Goal: Task Accomplishment & Management: Use online tool/utility

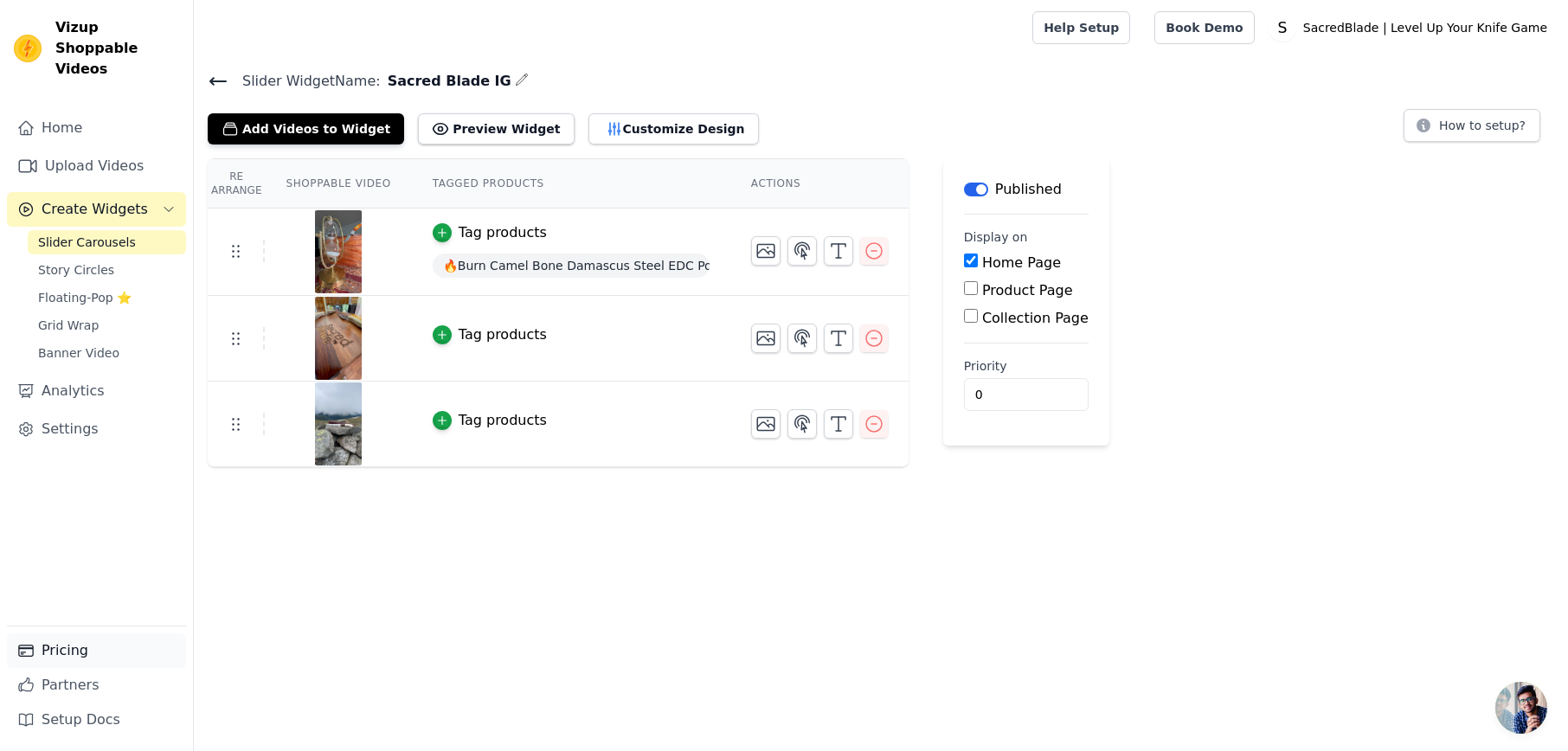
click at [87, 659] on link "Pricing" at bounding box center [96, 650] width 179 height 34
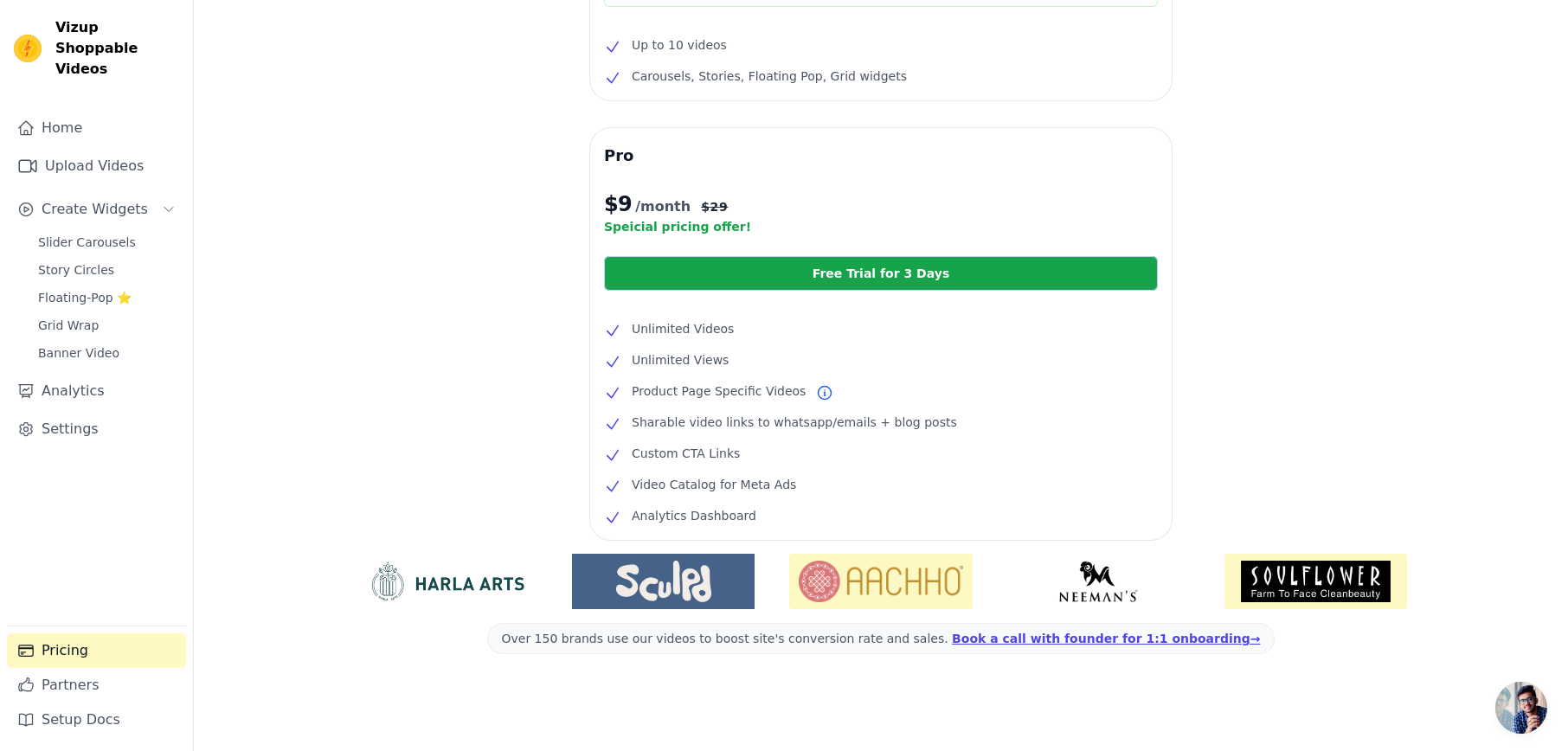
scroll to position [222, 0]
click at [906, 285] on link "Free Trial for 3 Days" at bounding box center [881, 273] width 554 height 34
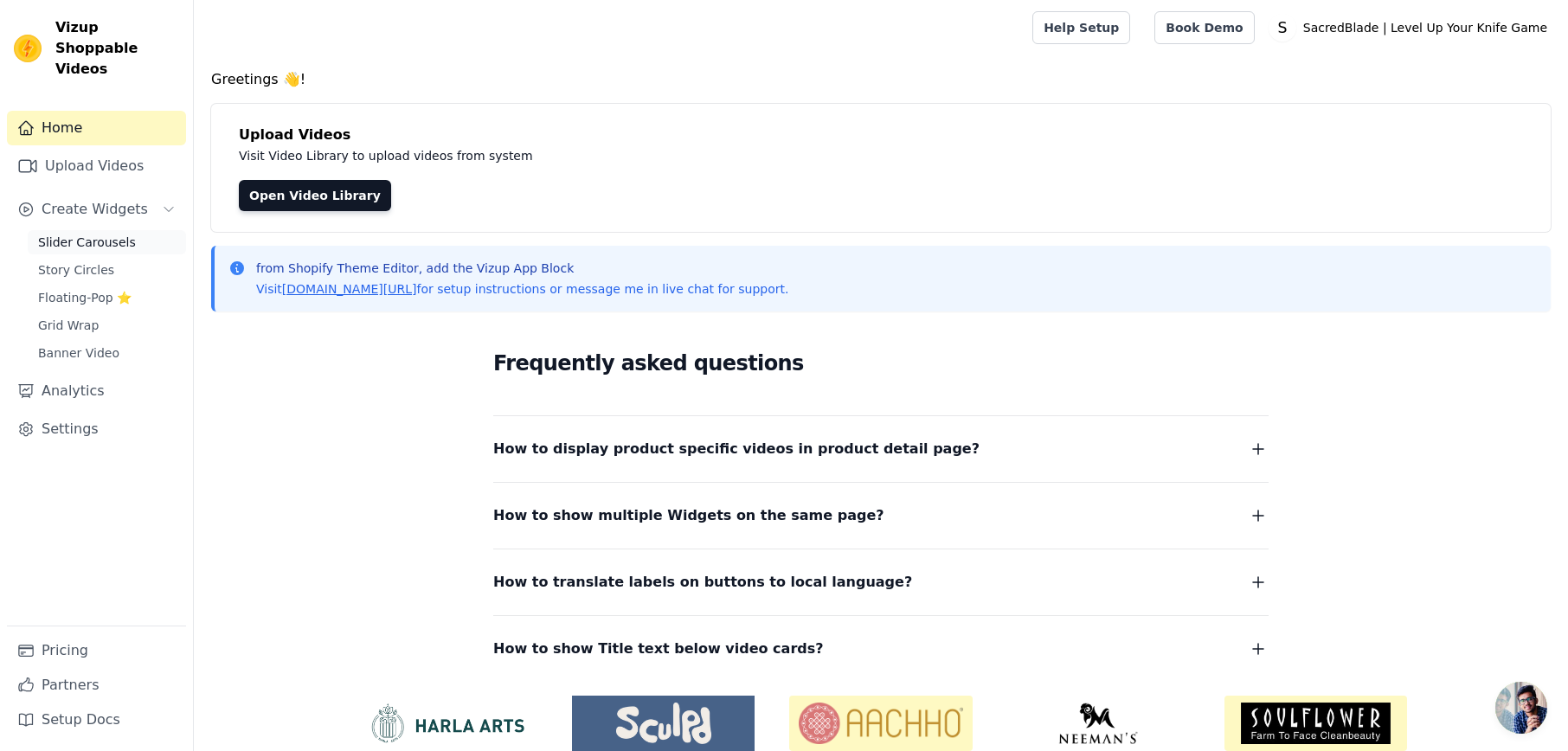
click at [93, 233] on span "Slider Carousels" at bounding box center [86, 242] width 98 height 18
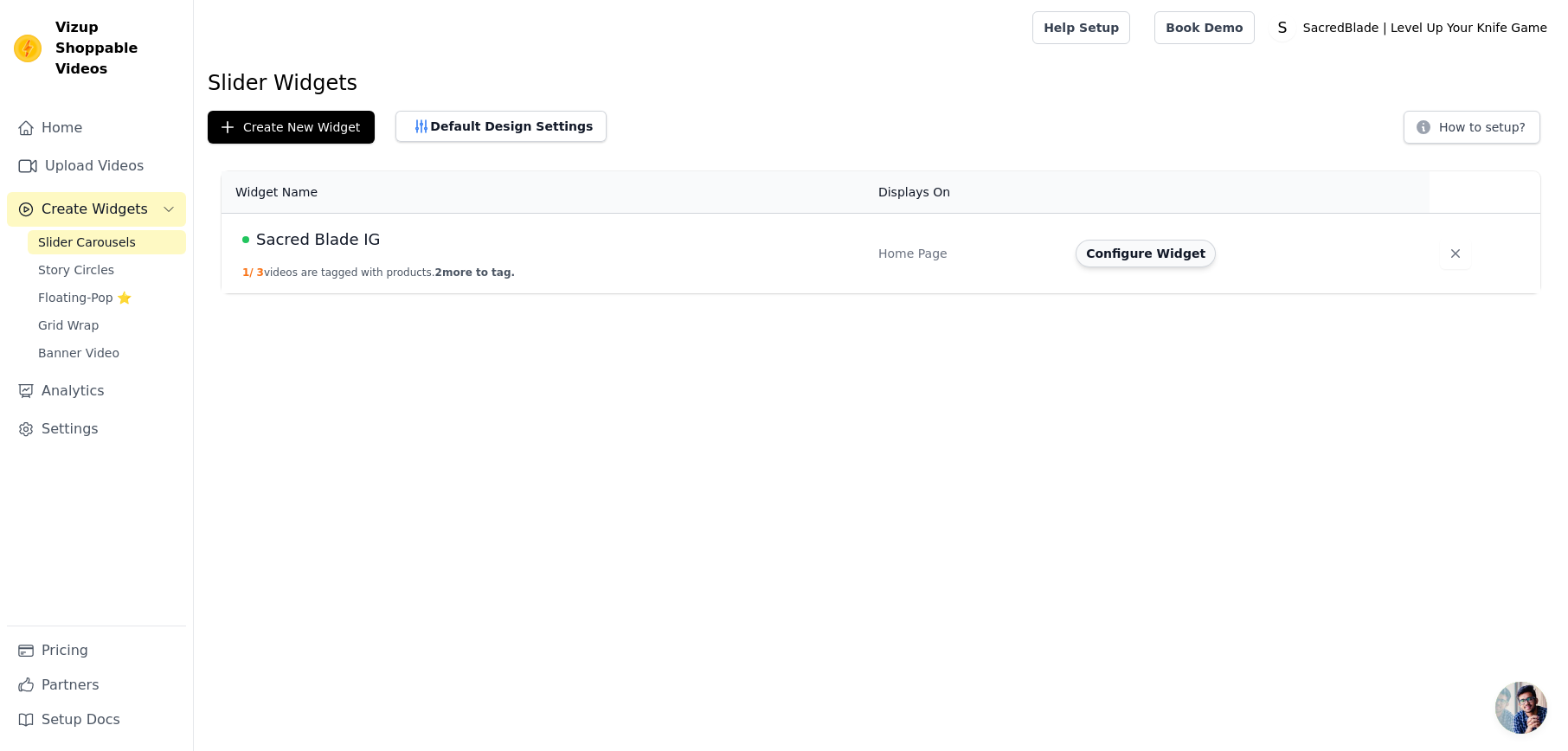
click at [1183, 258] on button "Configure Widget" at bounding box center [1145, 253] width 140 height 27
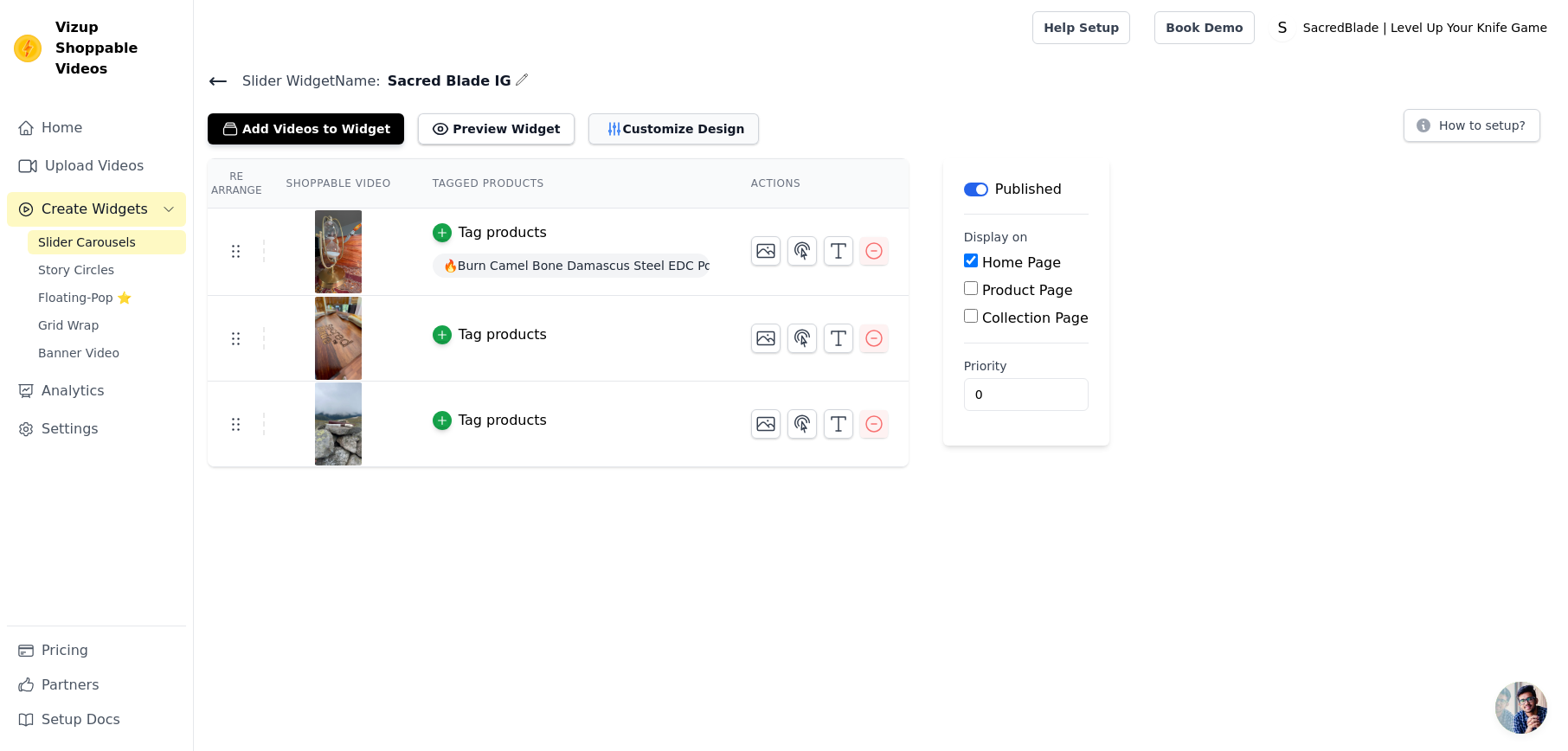
click at [646, 127] on button "Customize Design" at bounding box center [674, 129] width 171 height 31
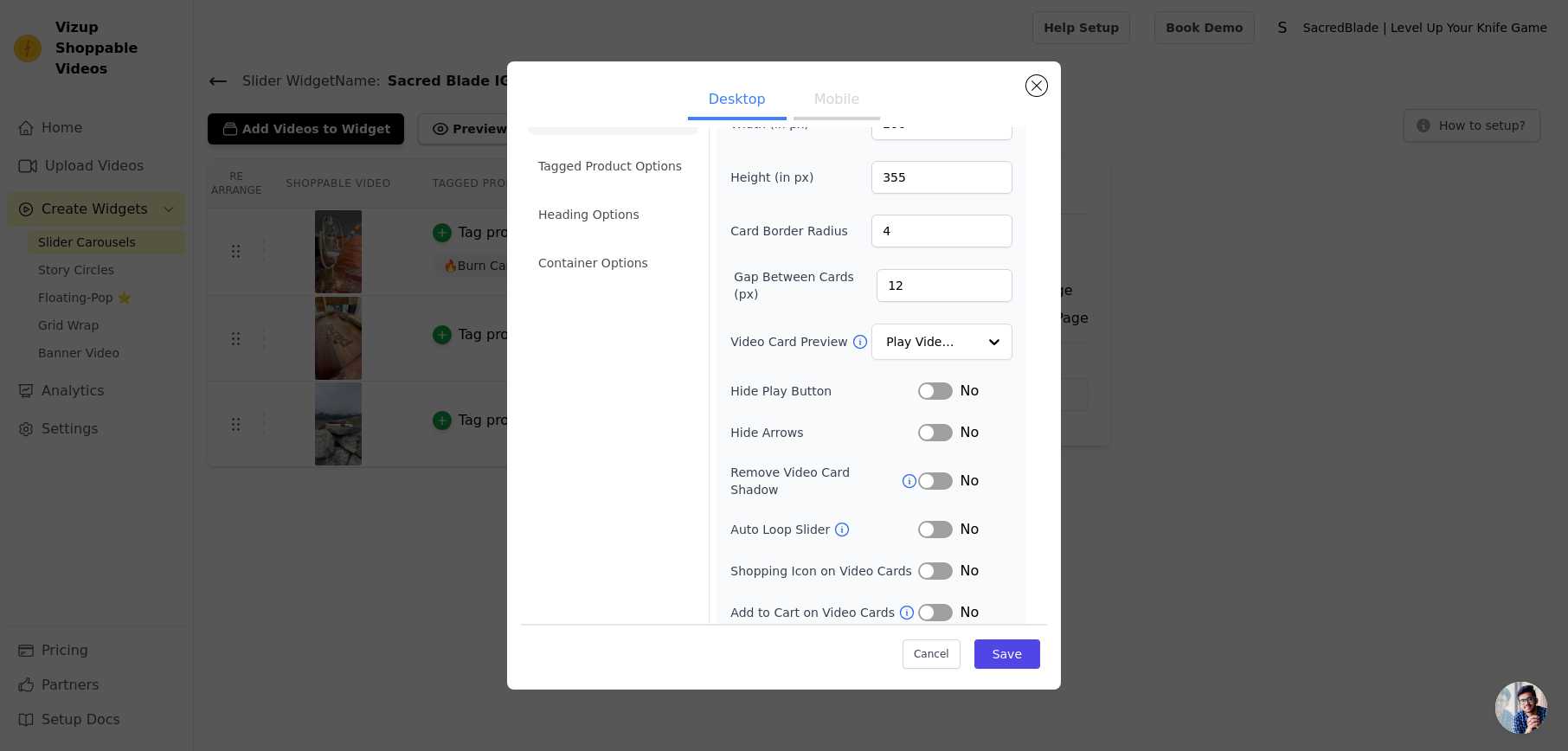
scroll to position [44, 0]
click at [939, 563] on button "Label" at bounding box center [935, 572] width 34 height 18
click at [938, 605] on button "Label" at bounding box center [935, 614] width 34 height 18
click at [1005, 651] on button "Save" at bounding box center [1007, 653] width 66 height 29
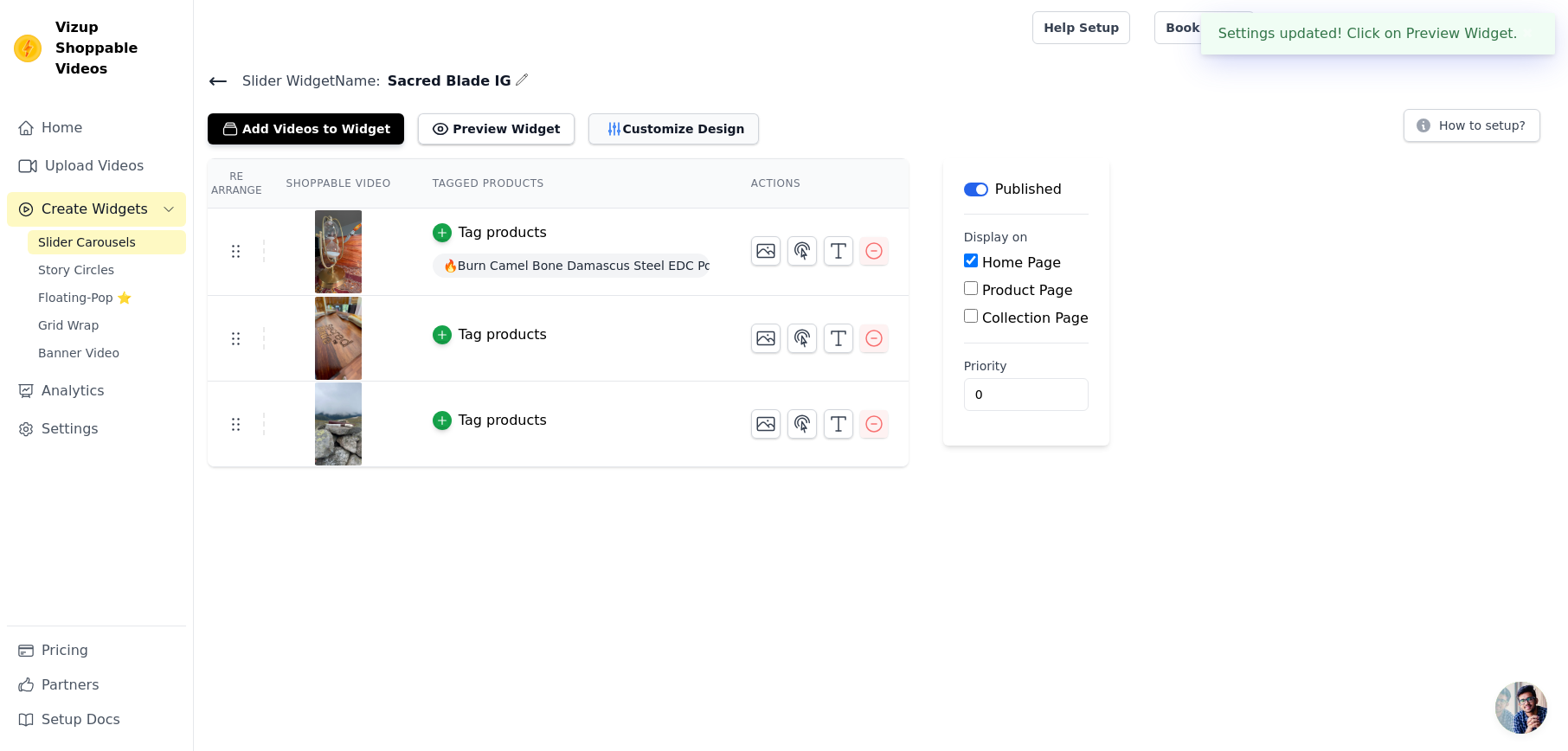
click at [626, 127] on button "Customize Design" at bounding box center [674, 129] width 171 height 31
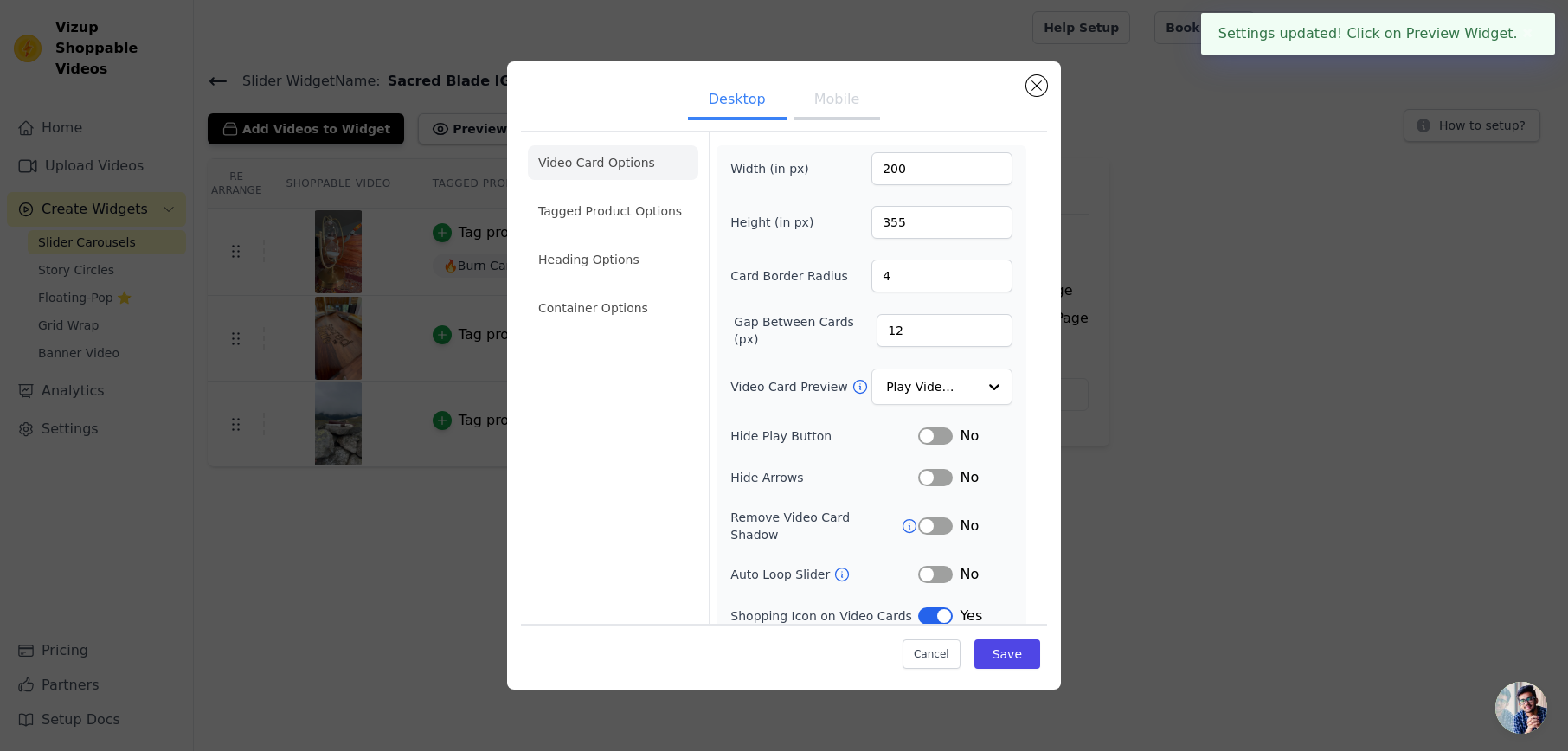
click at [844, 99] on button "Mobile" at bounding box center [837, 100] width 86 height 38
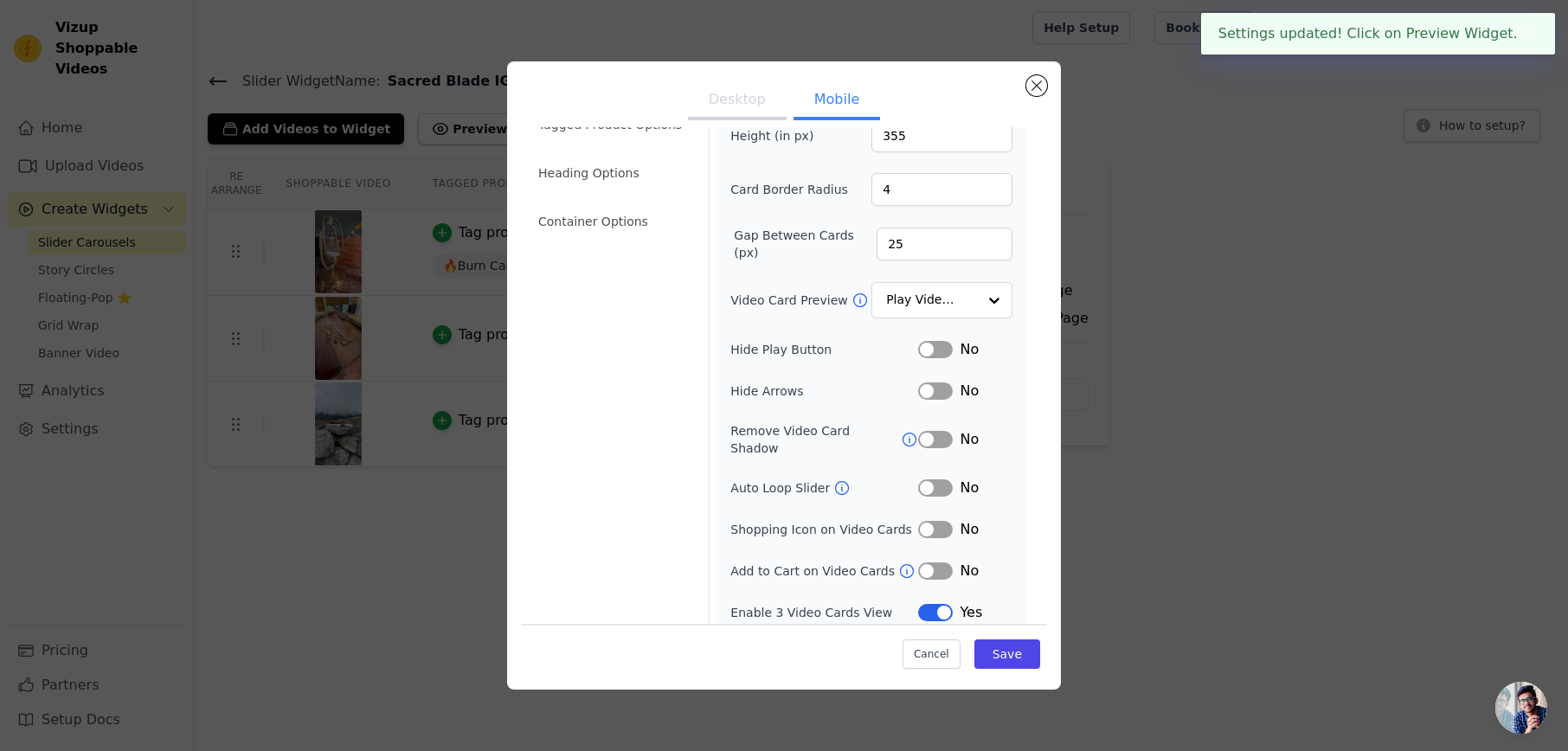
scroll to position [85, 0]
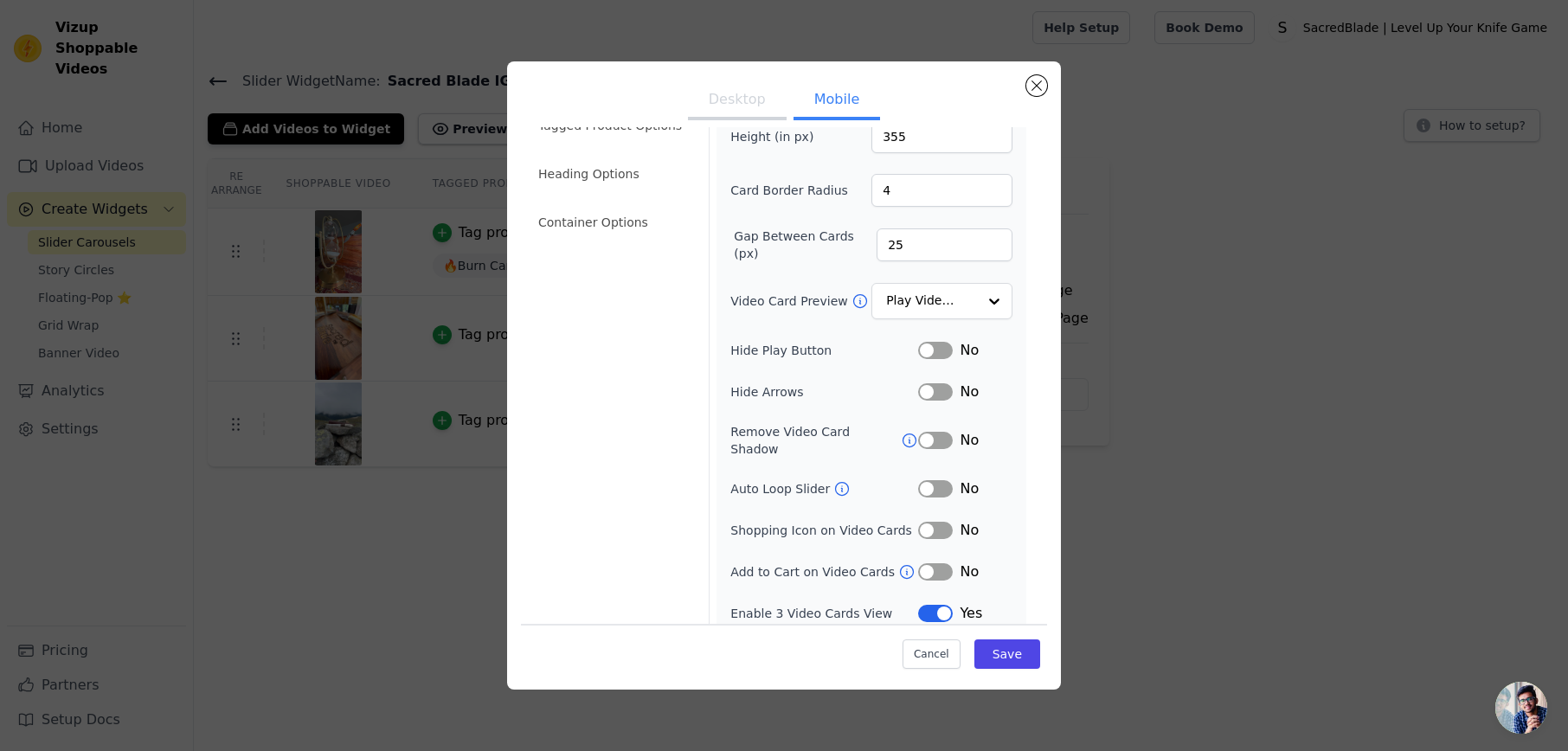
click at [939, 563] on button "Label" at bounding box center [935, 572] width 34 height 18
click at [943, 521] on button "Label" at bounding box center [935, 530] width 34 height 18
click at [1005, 642] on button "Save" at bounding box center [1007, 653] width 66 height 29
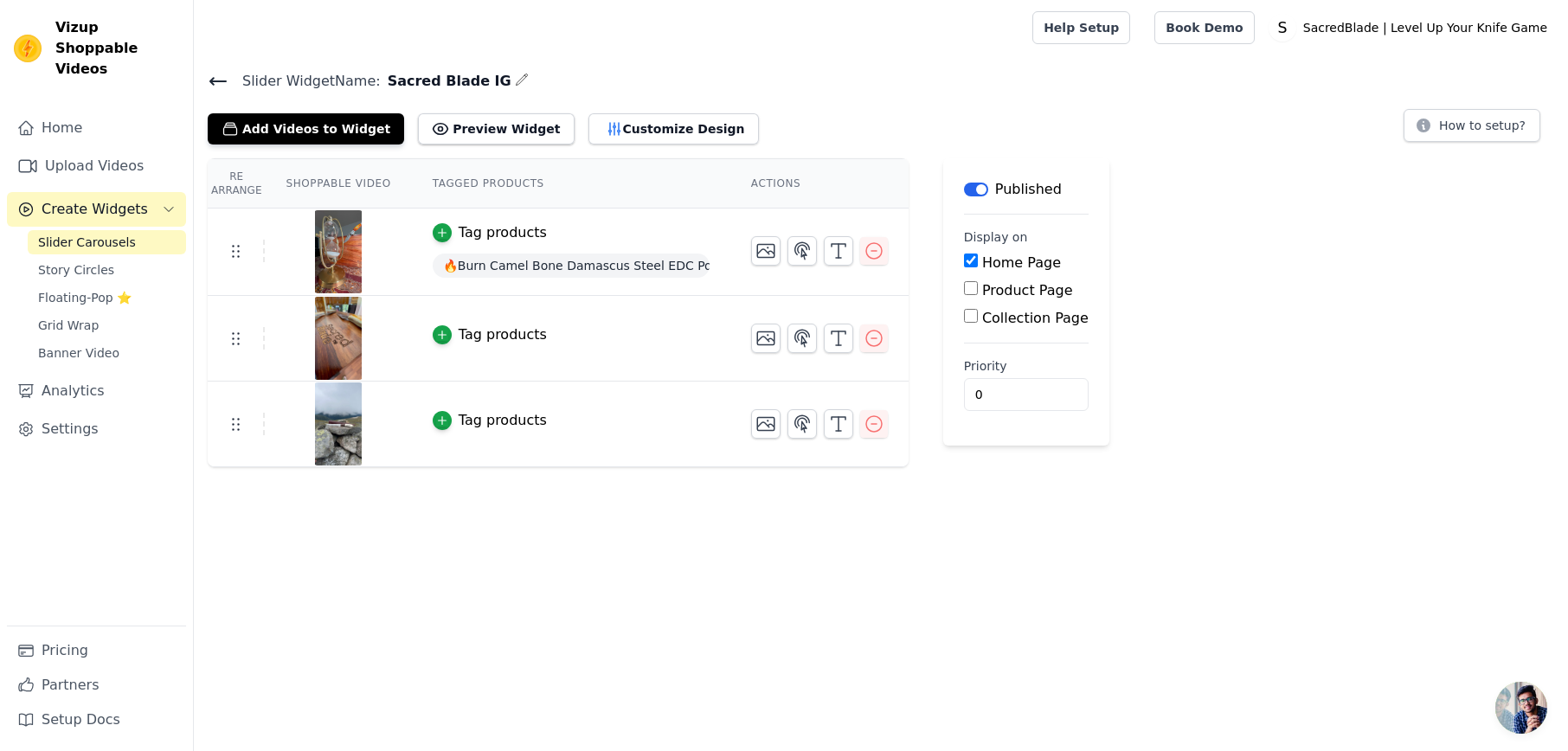
click at [1452, 0] on div "Help Setup Book Demo Open user menu S SacredBlade | Level Up Your Knife Game Se…" at bounding box center [1293, 27] width 521 height 55
click at [62, 112] on link "Home" at bounding box center [96, 128] width 179 height 34
